Goal: Task Accomplishment & Management: Use online tool/utility

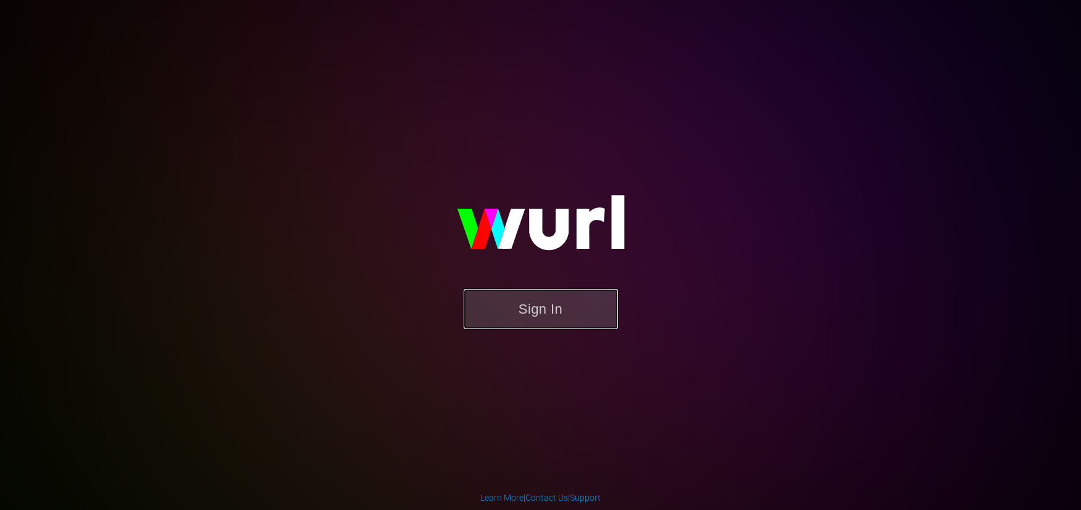
click at [563, 315] on button "Sign In" at bounding box center [540, 309] width 154 height 40
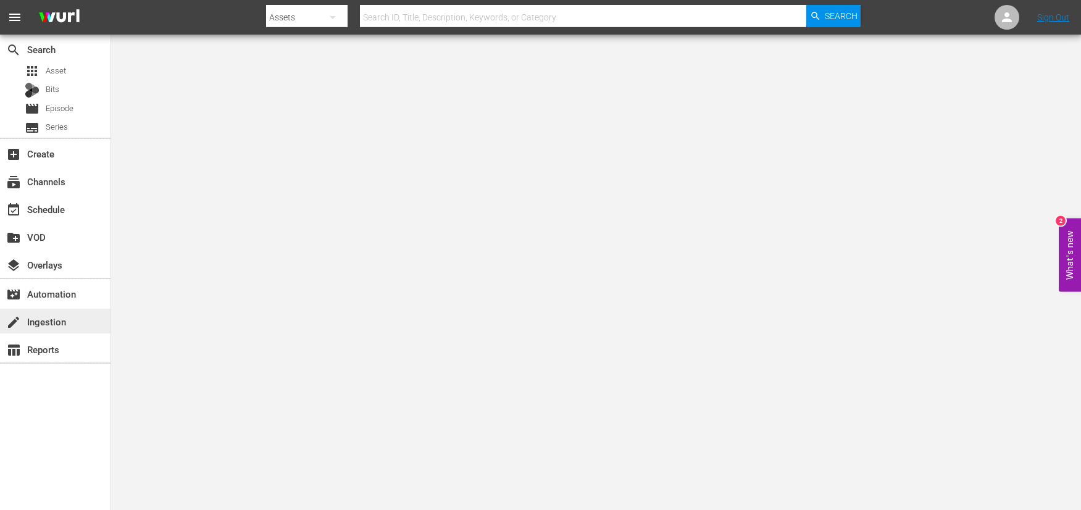
click at [46, 323] on div "create Ingestion" at bounding box center [34, 319] width 69 height 11
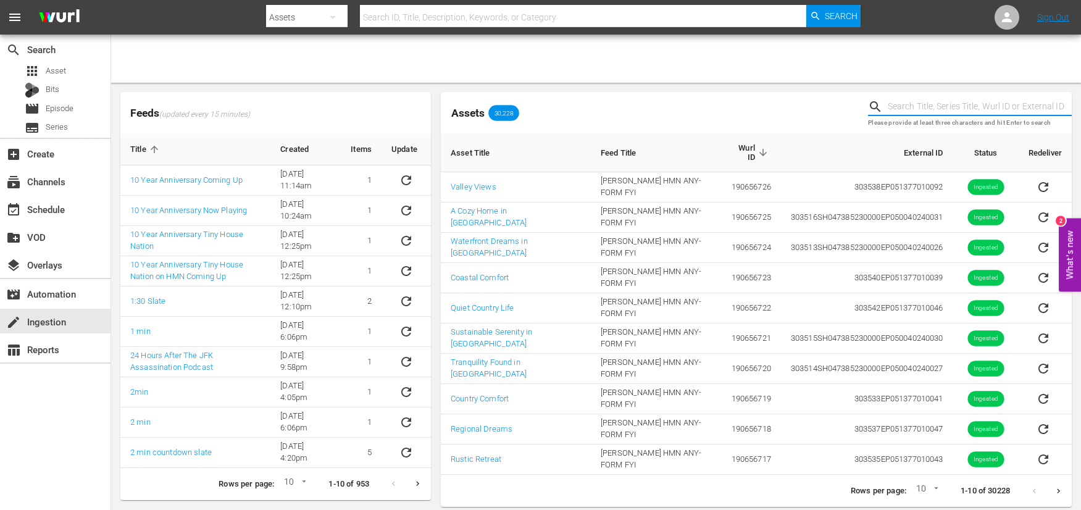
click at [911, 109] on input "text" at bounding box center [979, 107] width 184 height 19
paste input "251380"
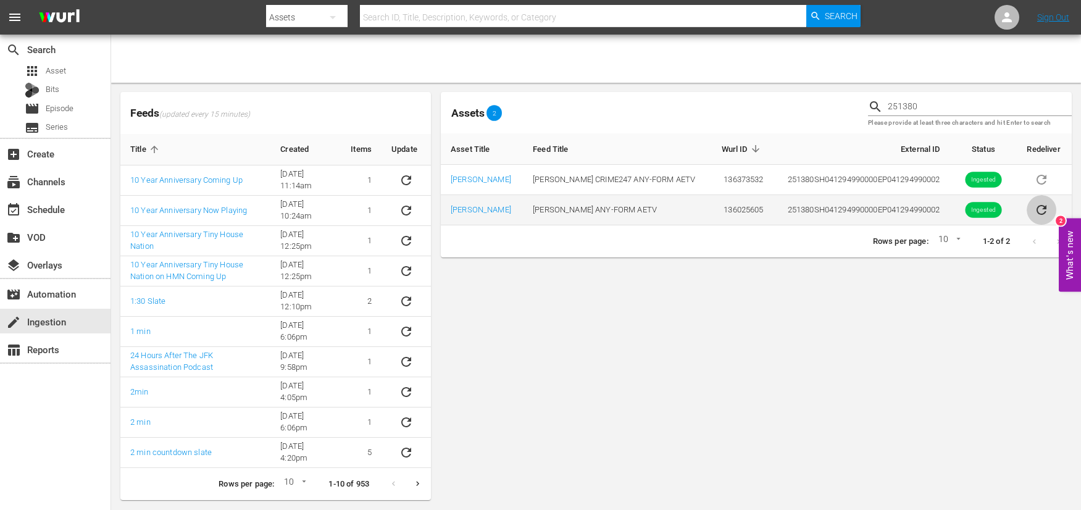
click at [1040, 205] on icon "sticky table" at bounding box center [1041, 209] width 15 height 15
drag, startPoint x: 863, startPoint y: 103, endPoint x: 815, endPoint y: 104, distance: 48.1
click at [815, 104] on div "Assets 2 251380 Please provide at least three characters and hit Enter to search" at bounding box center [756, 112] width 641 height 51
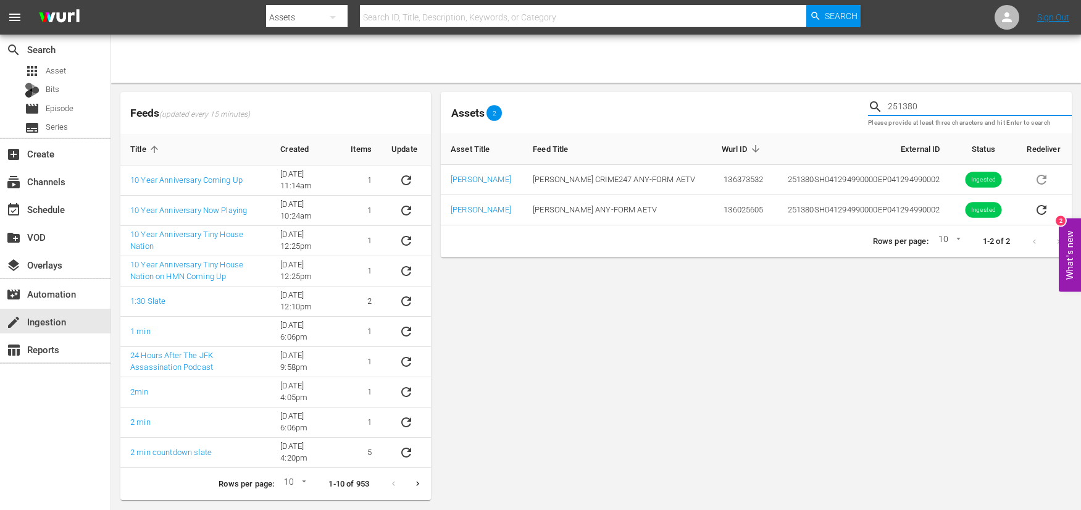
paste input "78"
type input "251378"
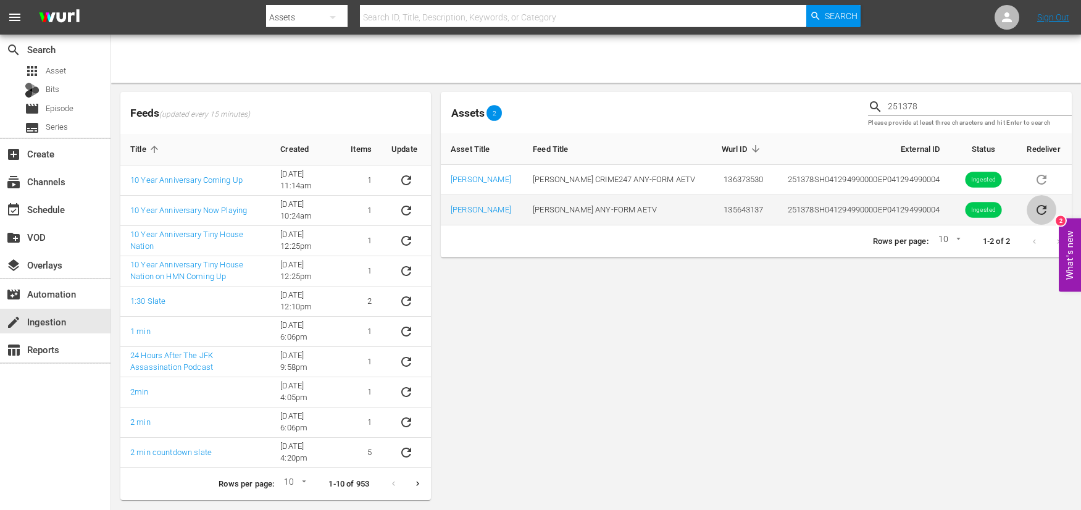
click at [1037, 209] on icon "sticky table" at bounding box center [1041, 209] width 15 height 15
